Goal: Task Accomplishment & Management: Complete application form

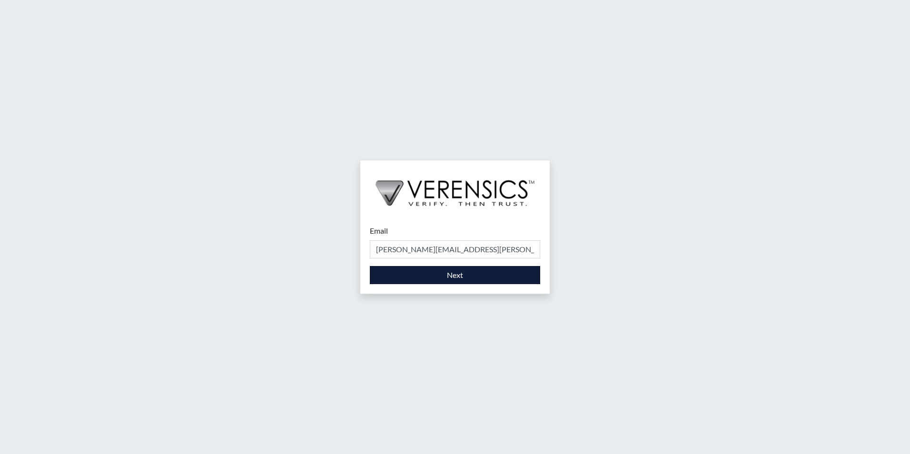
type input "[PERSON_NAME][EMAIL_ADDRESS][PERSON_NAME][DOMAIN_NAME]"
click at [463, 275] on button "Next" at bounding box center [455, 275] width 170 height 18
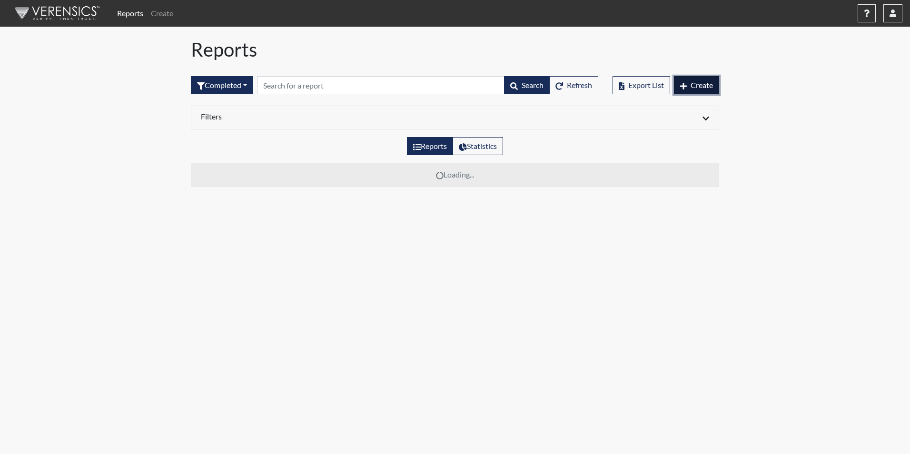
click at [687, 83] on button "Create" at bounding box center [696, 85] width 45 height 18
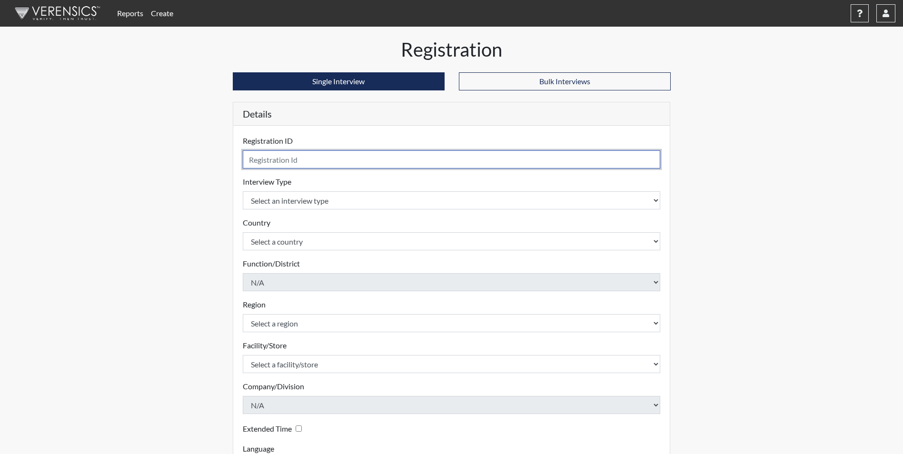
click at [518, 161] on input "text" at bounding box center [452, 159] width 418 height 18
type input "sms3344"
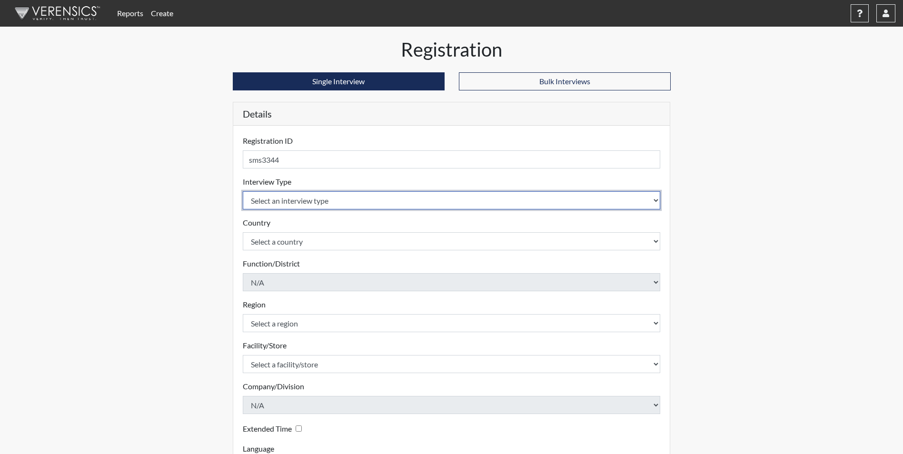
click at [561, 195] on select "Select an interview type Corrections Pre-Employment" at bounding box center [452, 200] width 418 height 18
select select "ff733e93-e1bf-11ea-9c9f-0eff0cf7eb8f"
click at [243, 191] on select "Select an interview type Corrections Pre-Employment" at bounding box center [452, 200] width 418 height 18
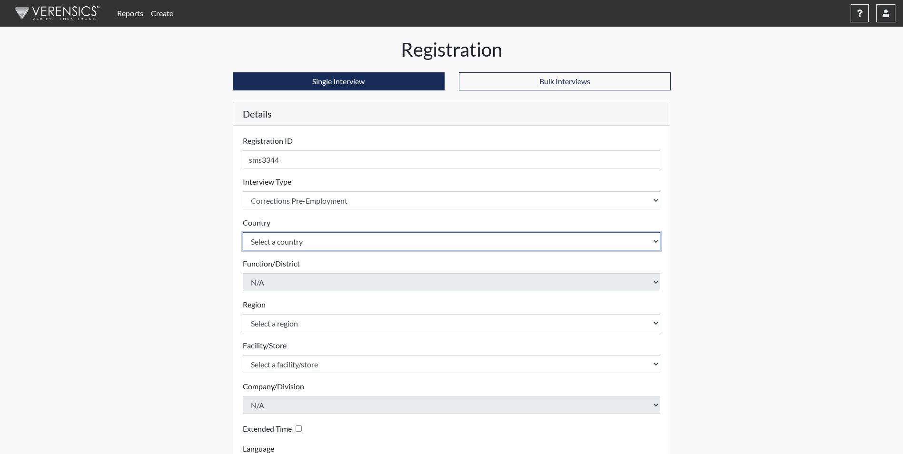
click at [519, 241] on select "Select a country [GEOGRAPHIC_DATA] [GEOGRAPHIC_DATA]" at bounding box center [452, 241] width 418 height 18
select select "united-states-of-[GEOGRAPHIC_DATA]"
click at [243, 232] on select "Select a country [GEOGRAPHIC_DATA] [GEOGRAPHIC_DATA]" at bounding box center [452, 241] width 418 height 18
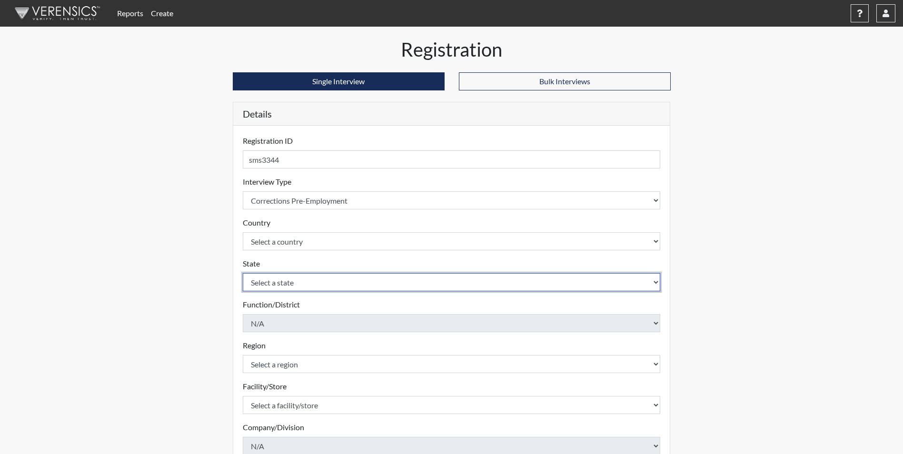
click at [483, 282] on select "Select a state [US_STATE] [US_STATE] [US_STATE] [US_STATE] [US_STATE] [US_STATE…" at bounding box center [452, 282] width 418 height 18
select select "GA"
click at [243, 273] on select "Select a state [US_STATE] [US_STATE] [US_STATE] [US_STATE] [US_STATE] [US_STATE…" at bounding box center [452, 282] width 418 height 18
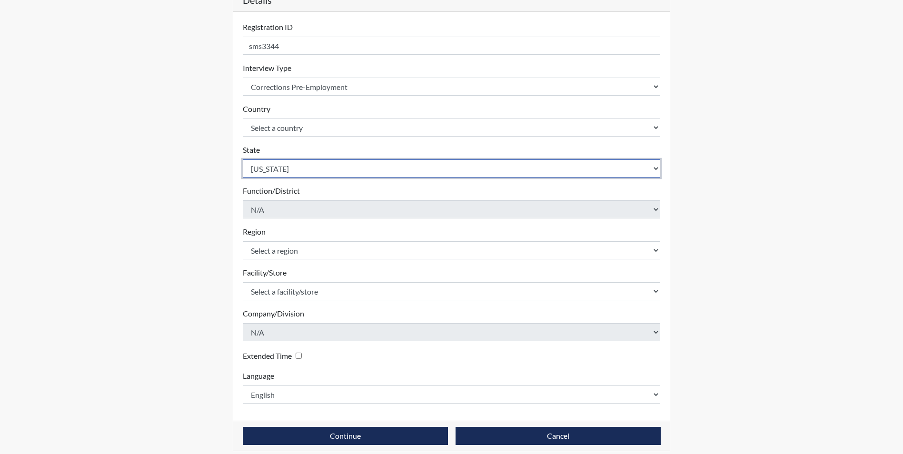
scroll to position [122, 0]
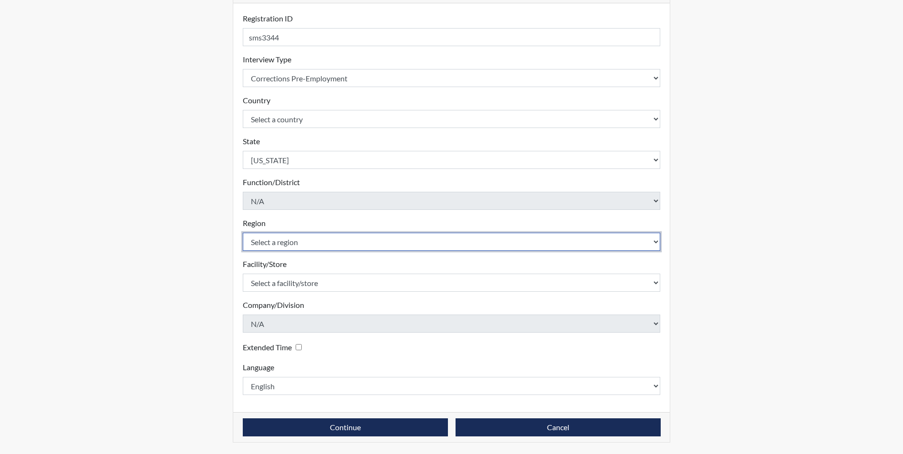
click at [368, 238] on select "Select a region [GEOGRAPHIC_DATA]" at bounding box center [452, 242] width 418 height 18
select select "51976826-f18e-4b67-8d3b-b0a0fa2f97ff"
click at [243, 233] on select "Select a region [GEOGRAPHIC_DATA]" at bounding box center [452, 242] width 418 height 18
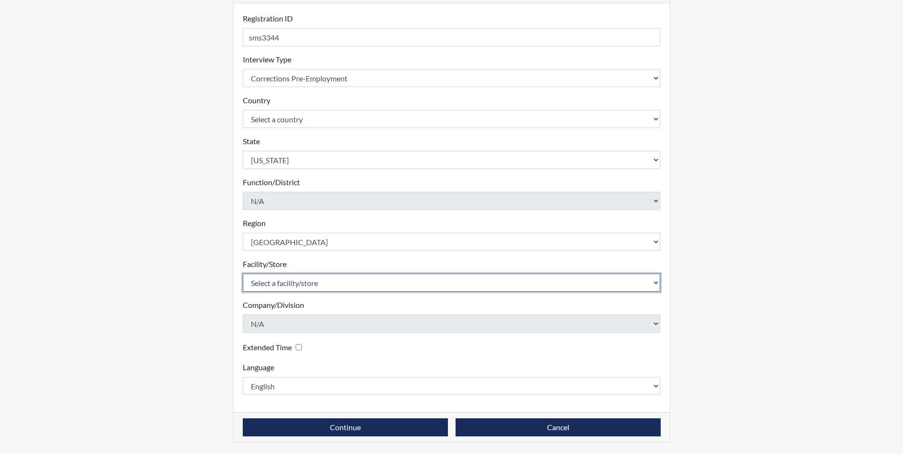
click at [365, 283] on select "Select a facility/store [PERSON_NAME] [PERSON_NAME] PSATC" at bounding box center [452, 283] width 418 height 18
select select "2bf4b575-5263-4093-9a0c-a4d6e4f1d94a"
click at [243, 274] on select "Select a facility/store [PERSON_NAME] [PERSON_NAME] PSATC" at bounding box center [452, 283] width 418 height 18
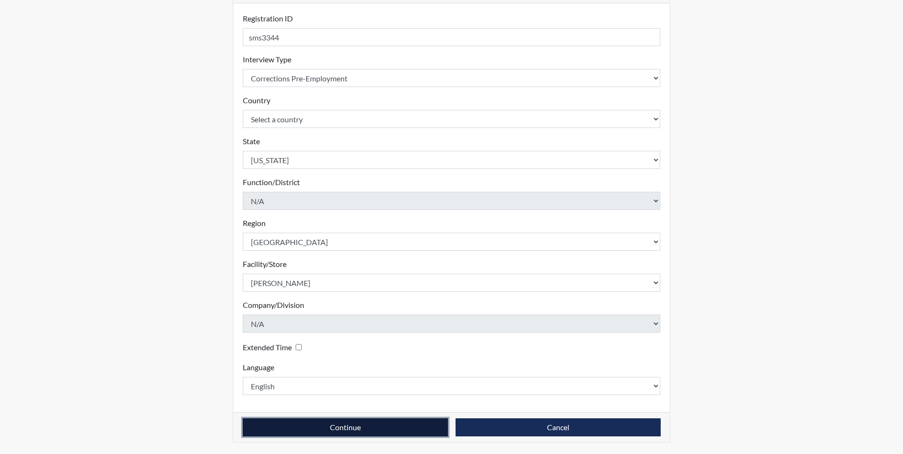
click at [388, 425] on button "Continue" at bounding box center [345, 427] width 205 height 18
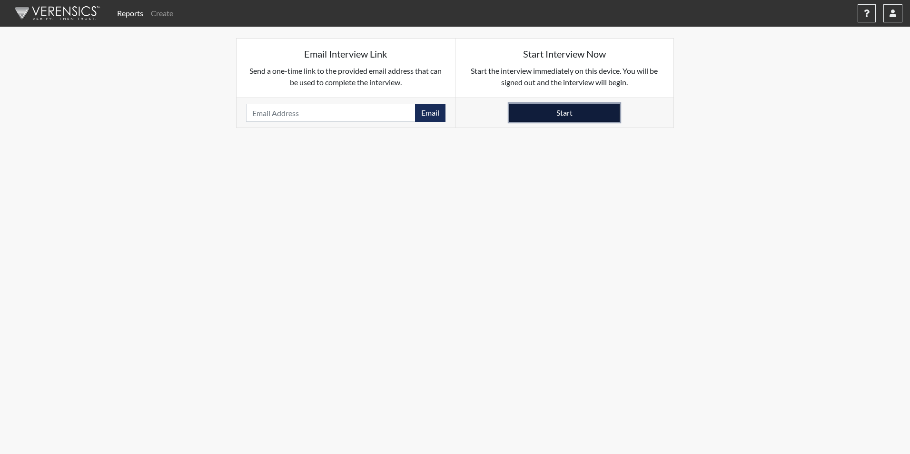
click at [567, 109] on button "Start" at bounding box center [564, 113] width 110 height 18
